Goal: Task Accomplishment & Management: Use online tool/utility

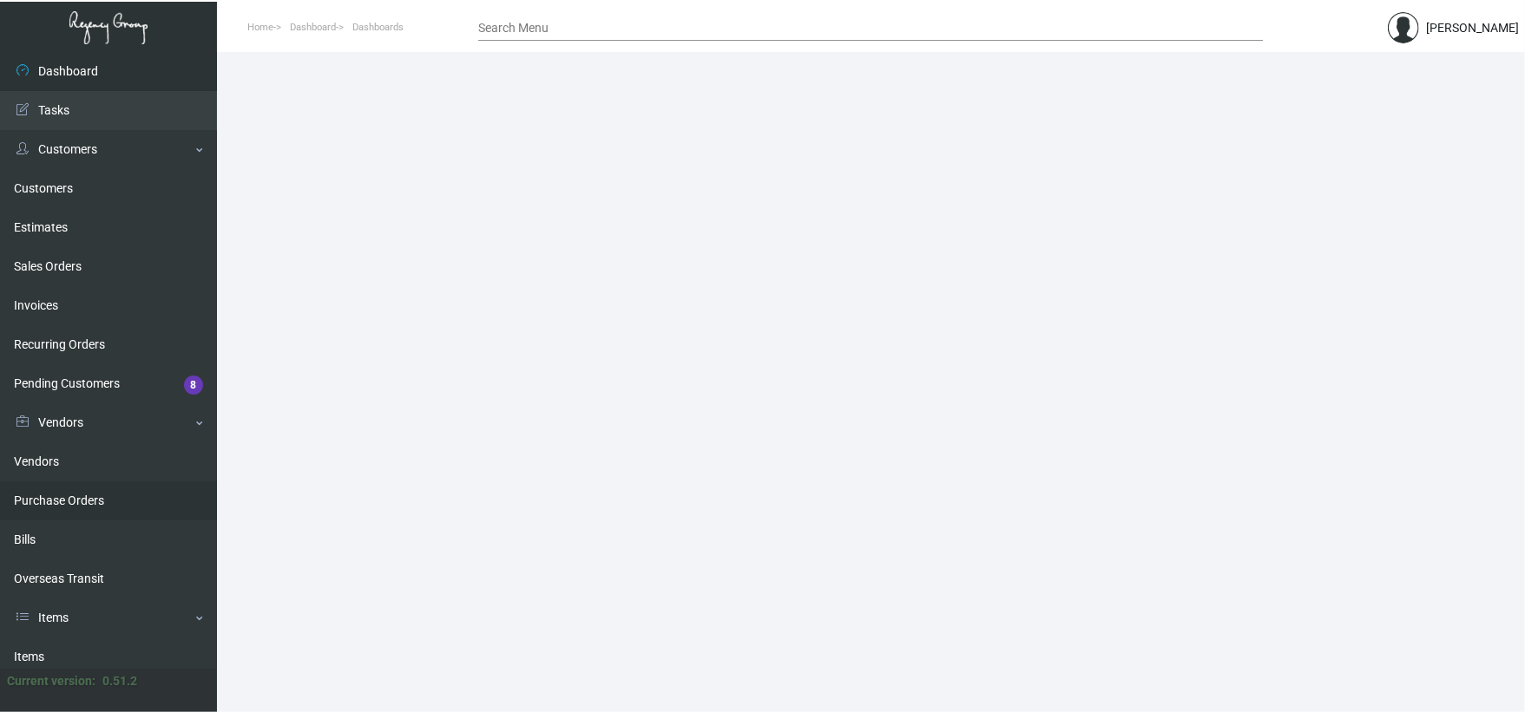
click at [115, 491] on link "Purchase Orders" at bounding box center [108, 501] width 217 height 39
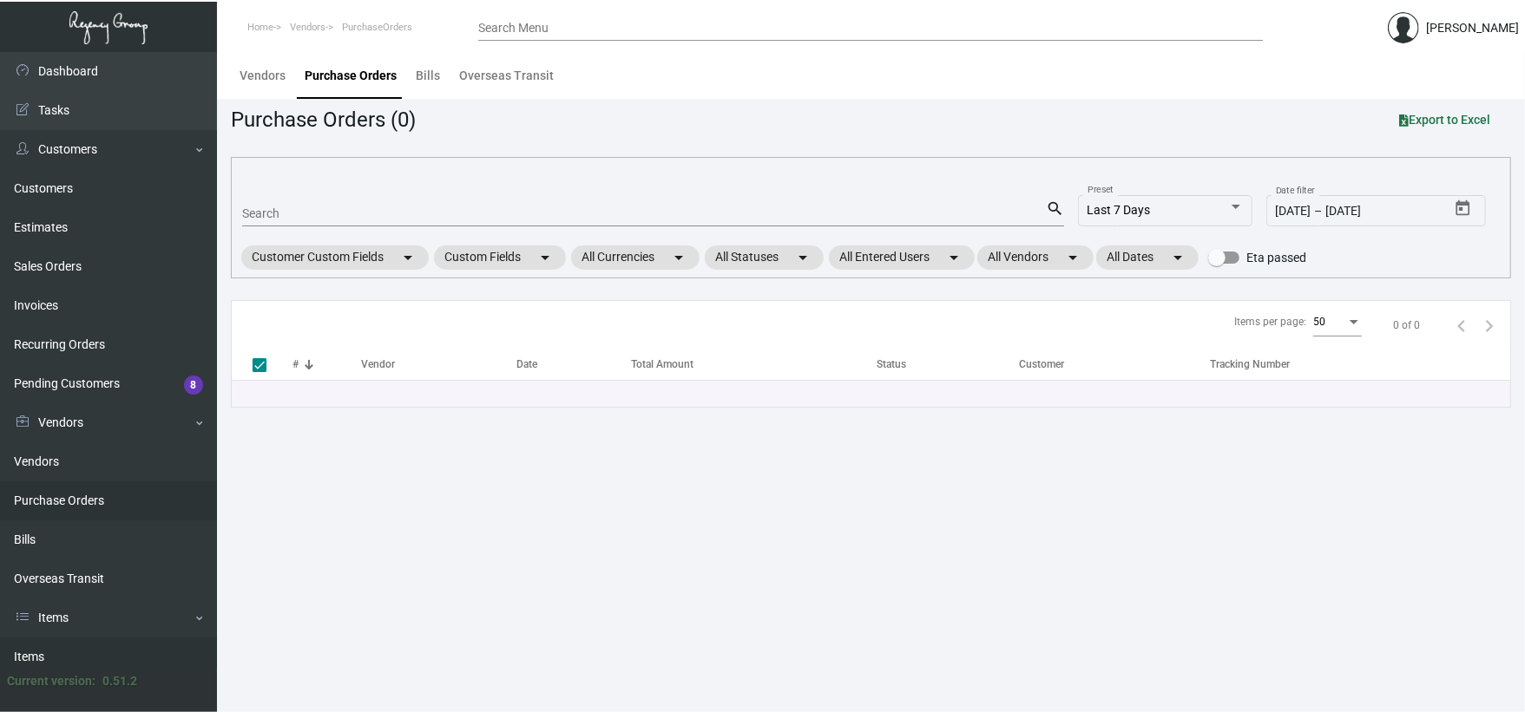
click at [135, 650] on link "Items" at bounding box center [108, 657] width 217 height 39
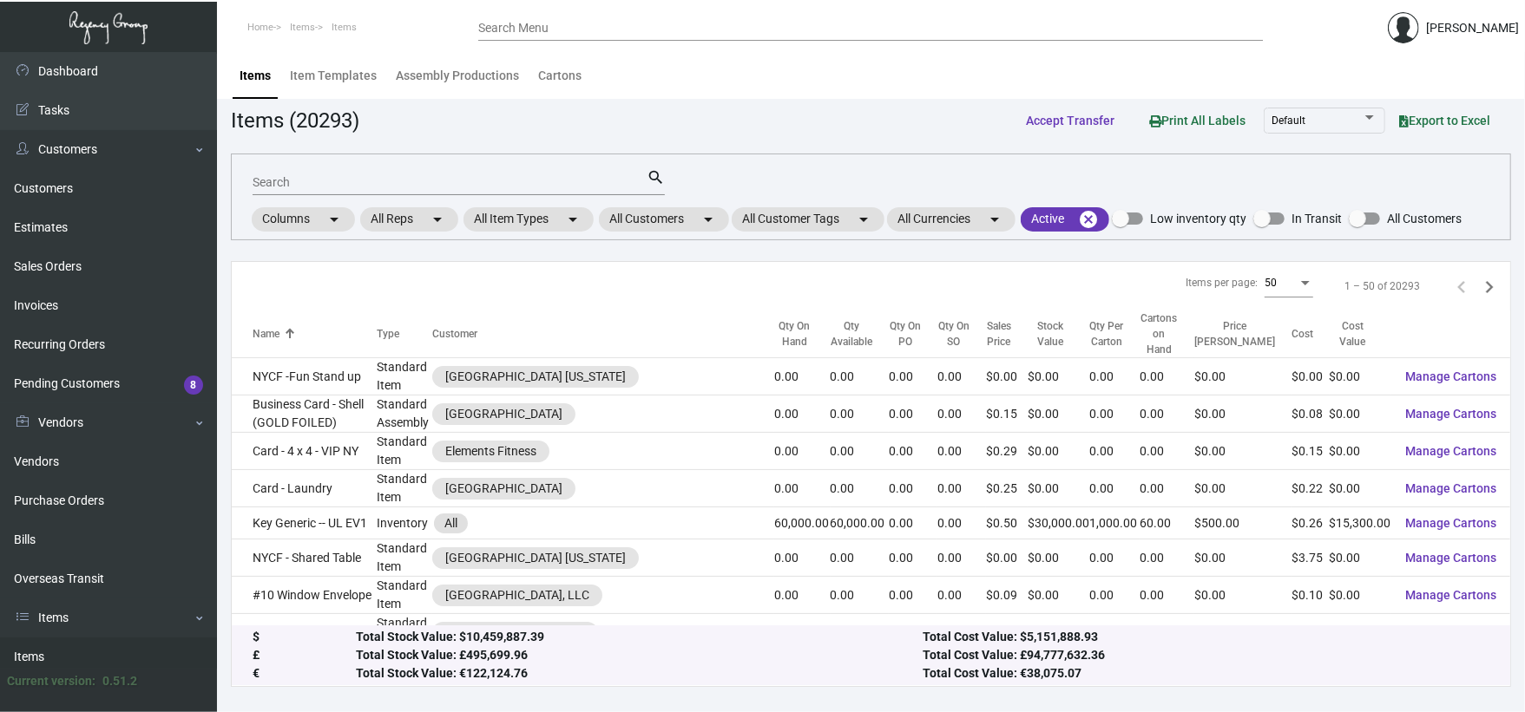
click at [354, 172] on div "Search" at bounding box center [450, 181] width 394 height 27
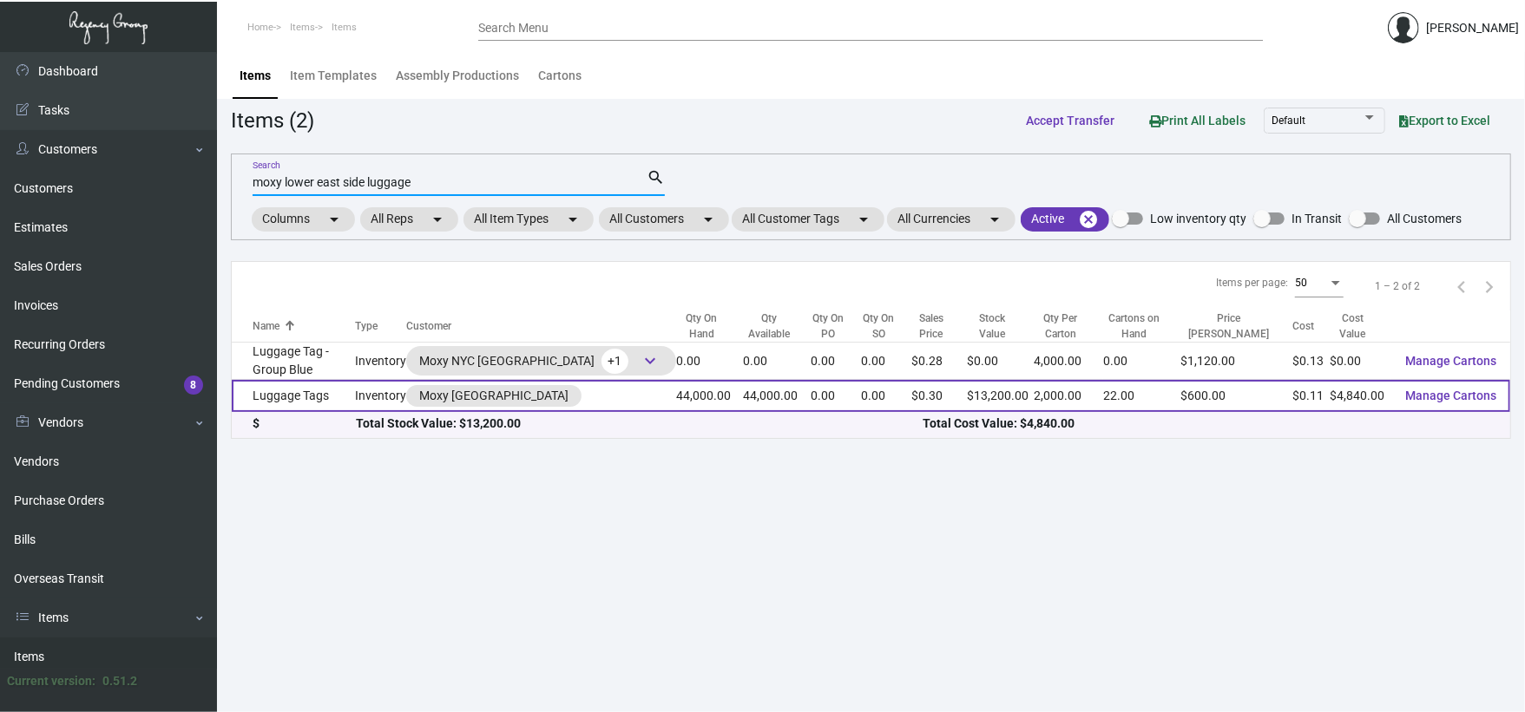
type input "moxy lower east side luggage"
click at [317, 397] on td "Luggage Tags" at bounding box center [293, 396] width 123 height 32
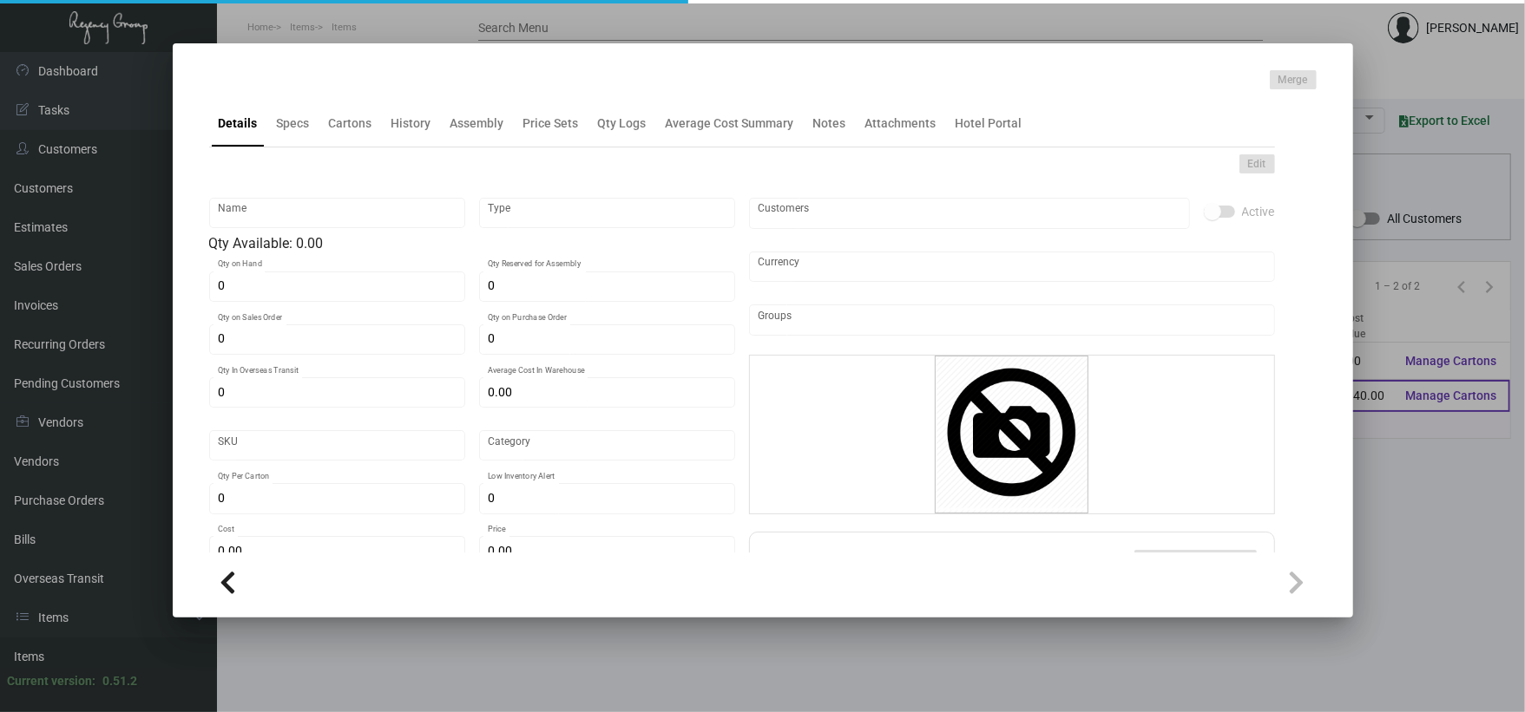
type input "Luggage Tags"
type input "Inventory"
type input "44,000"
type input "$ 0.12"
type input "Standard"
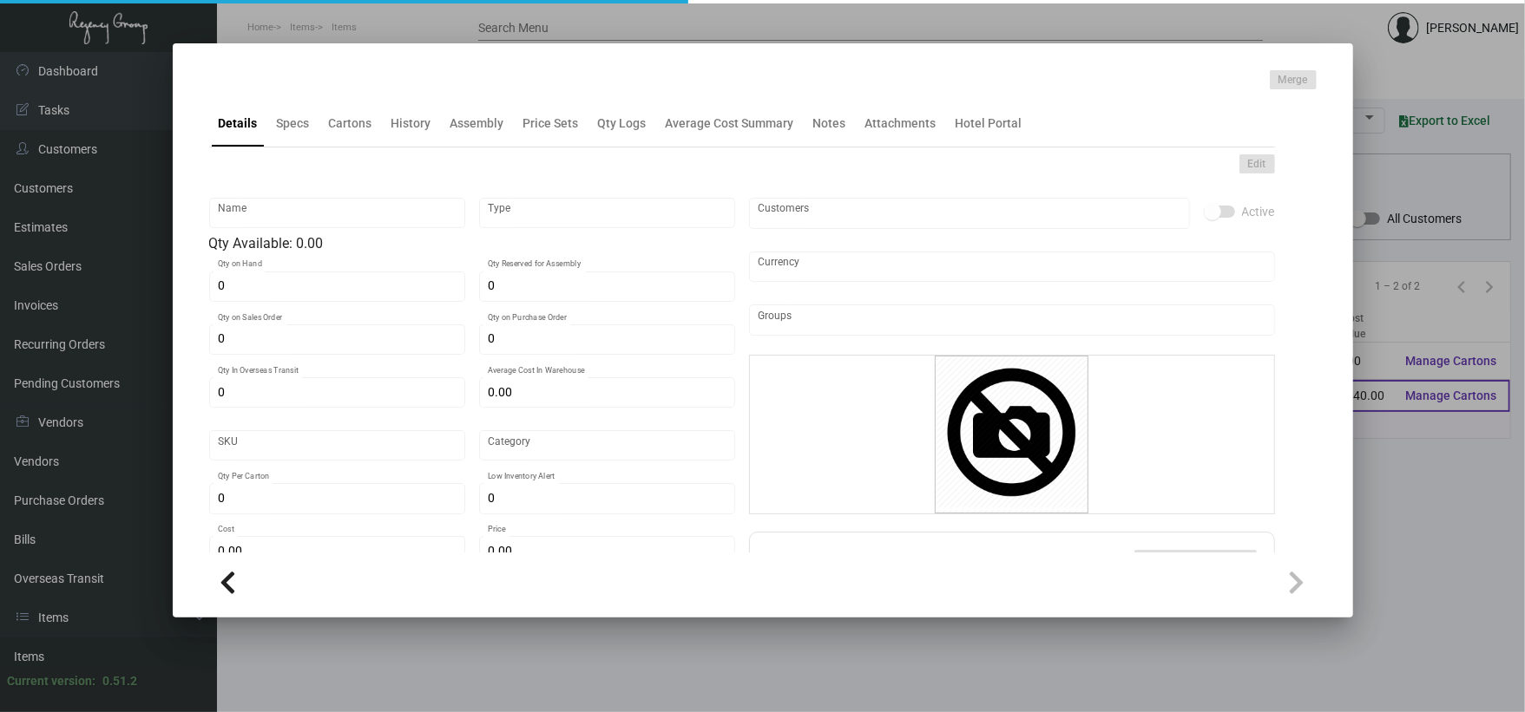
type input "2,000"
type input "5,000"
type input "$ 0.11"
type input "$ 0.30"
checkbox input "true"
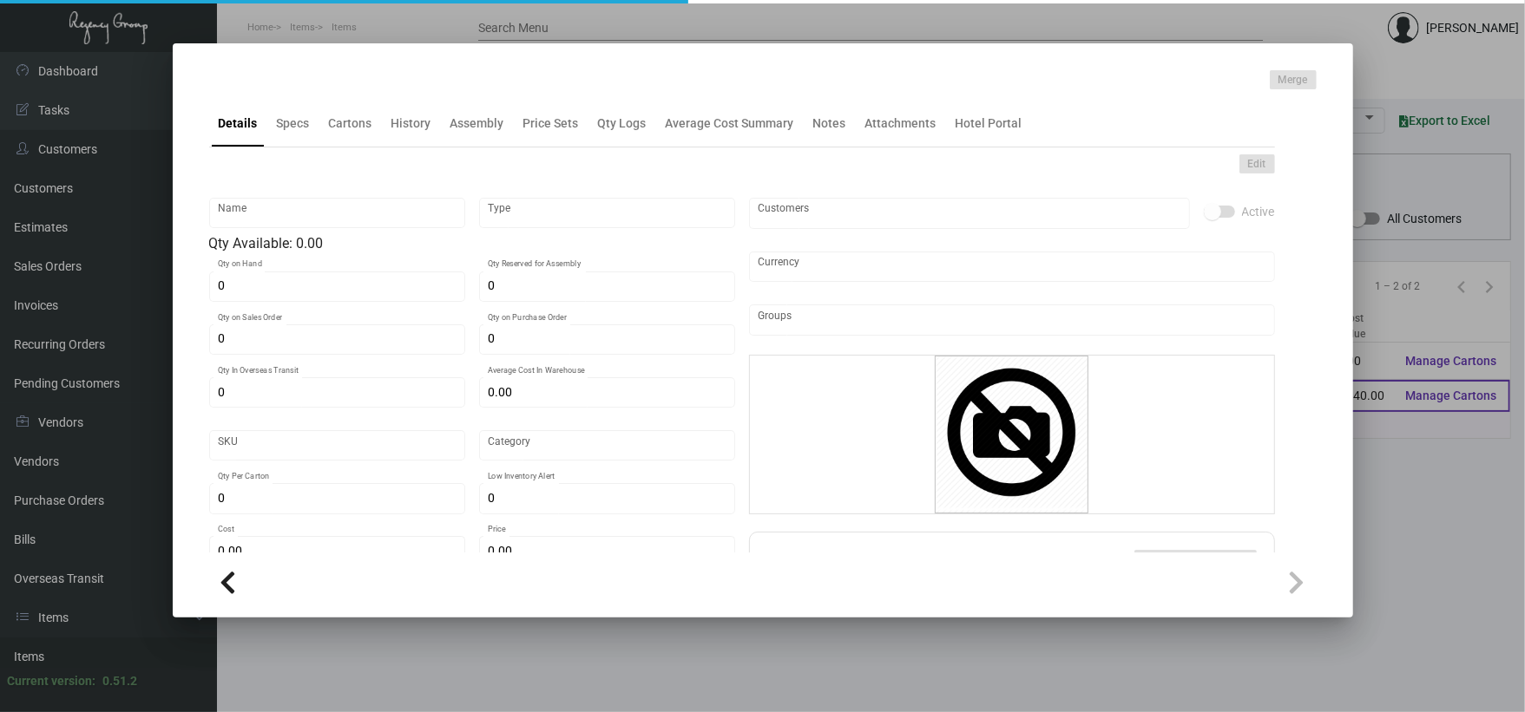
type input "United States Dollar $"
click at [304, 146] on div "Details Specs Cartons History Assembly Price Sets Qty Logs Average Cost Summary…" at bounding box center [742, 123] width 1066 height 47
click at [356, 126] on div "Cartons" at bounding box center [350, 124] width 43 height 18
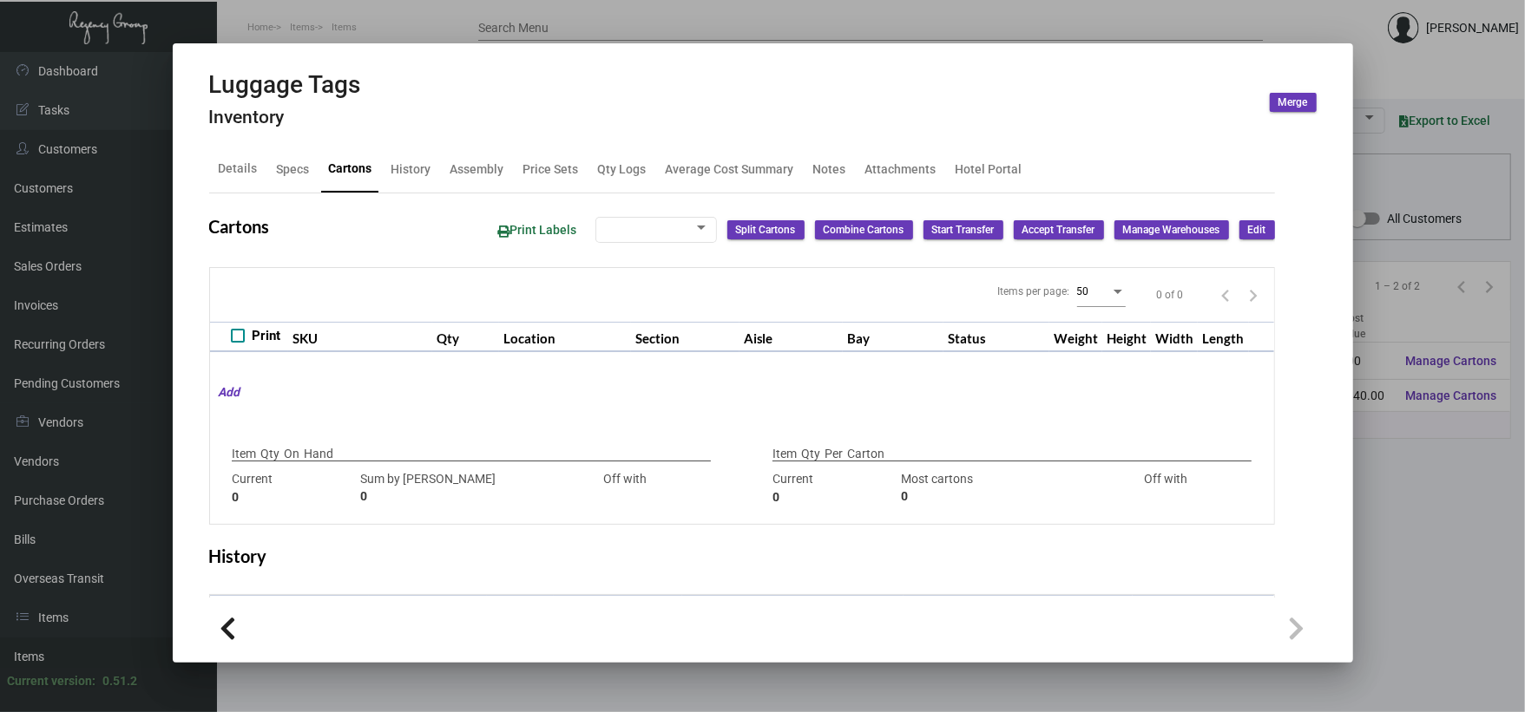
type input "44,000"
type input "56000"
type input "-12000"
type input "2,000"
type input "5000"
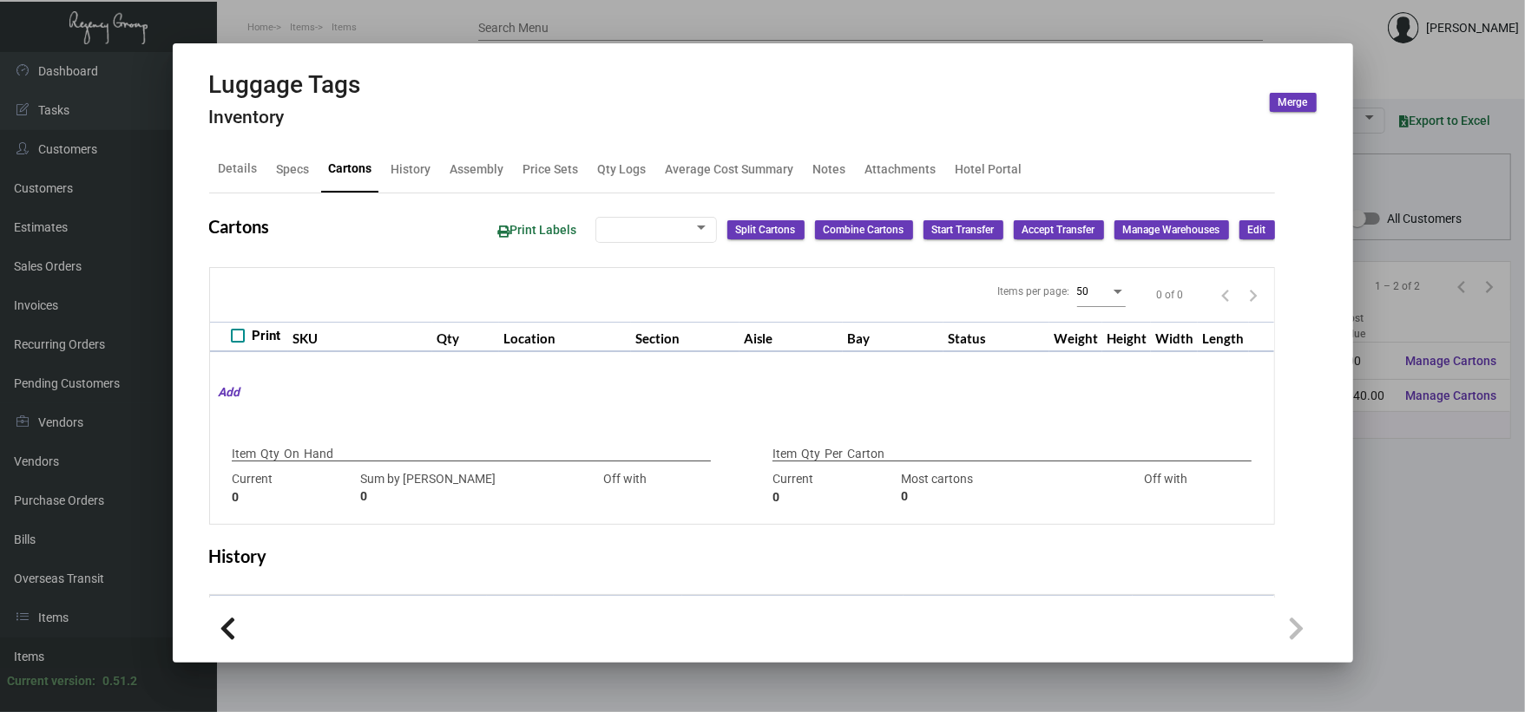
type input "-3000"
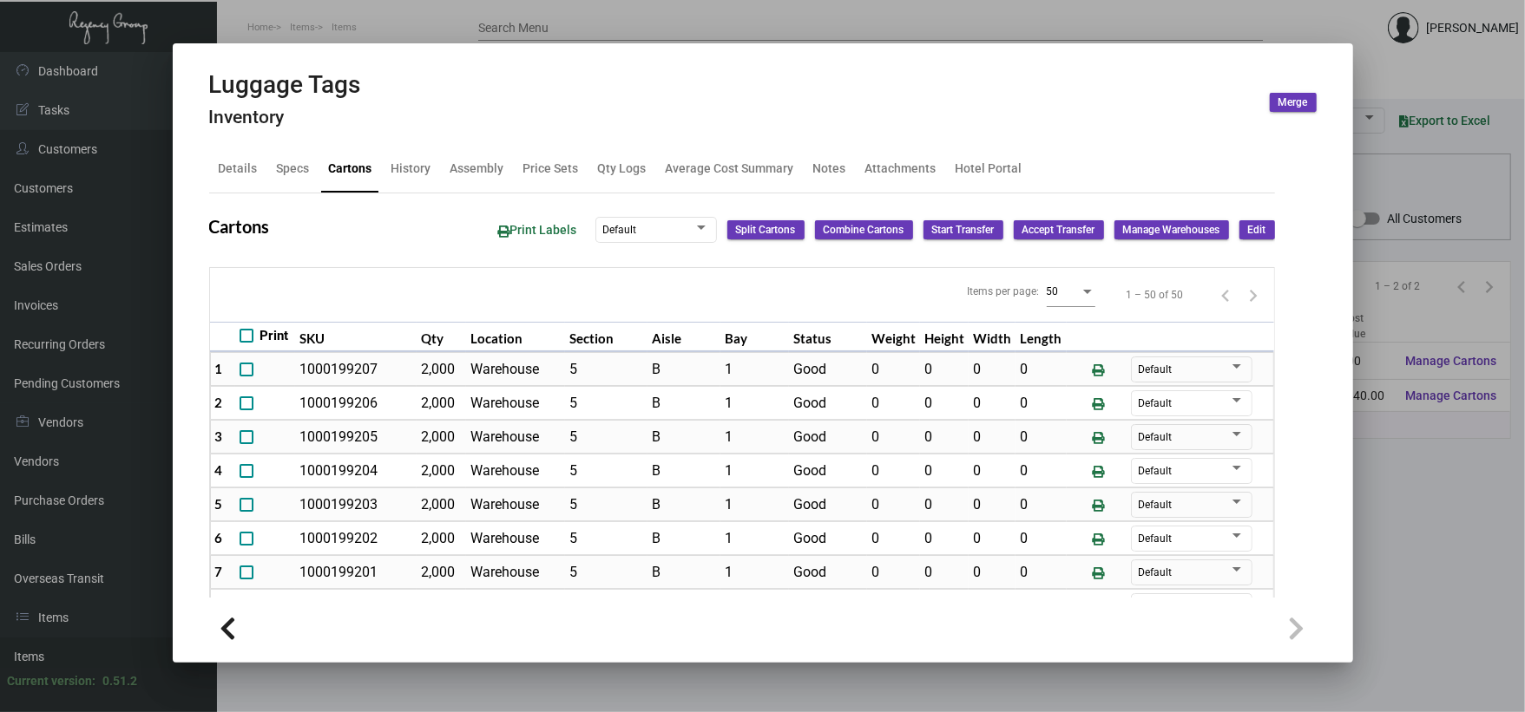
scroll to position [649, 0]
